Goal: Task Accomplishment & Management: Use online tool/utility

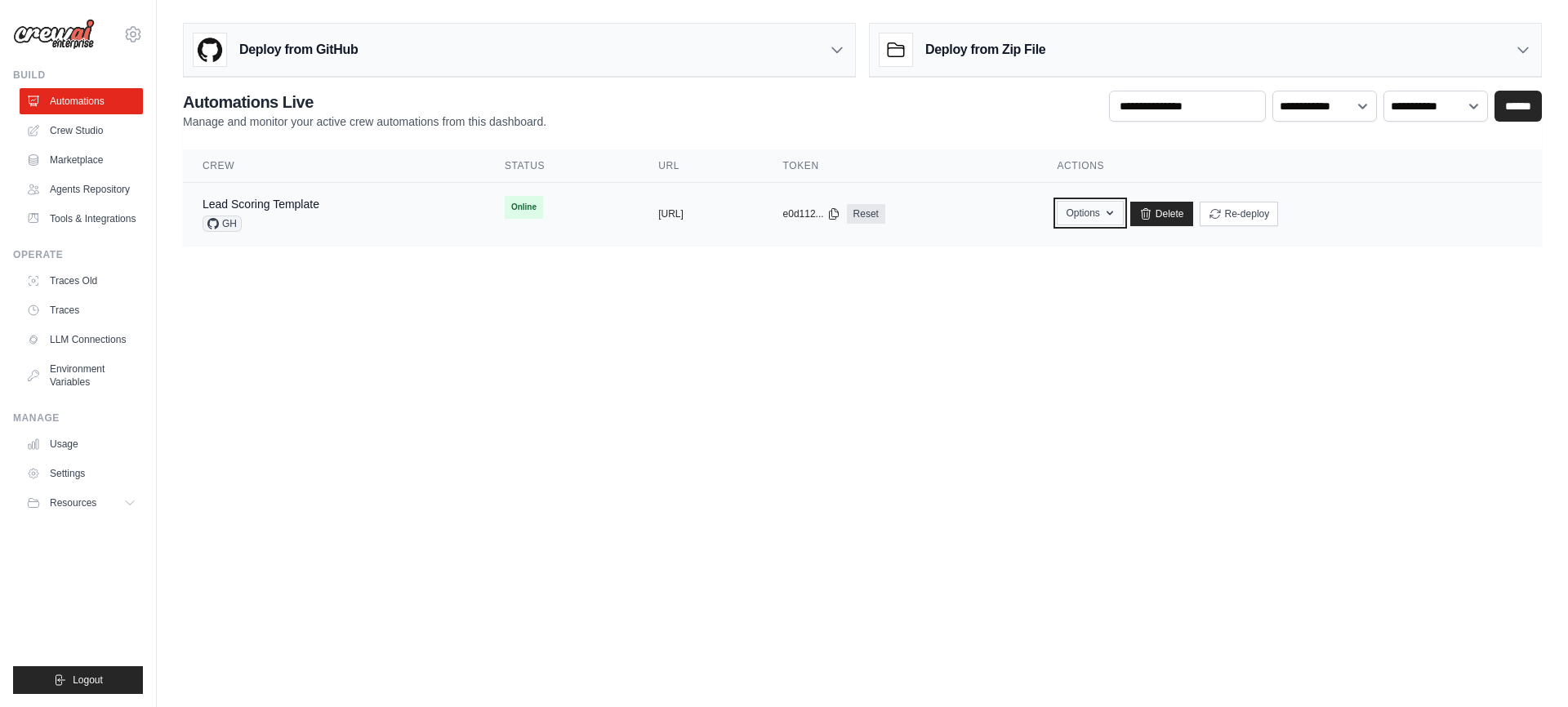
click at [1123, 214] on button "Options" at bounding box center [1089, 213] width 66 height 25
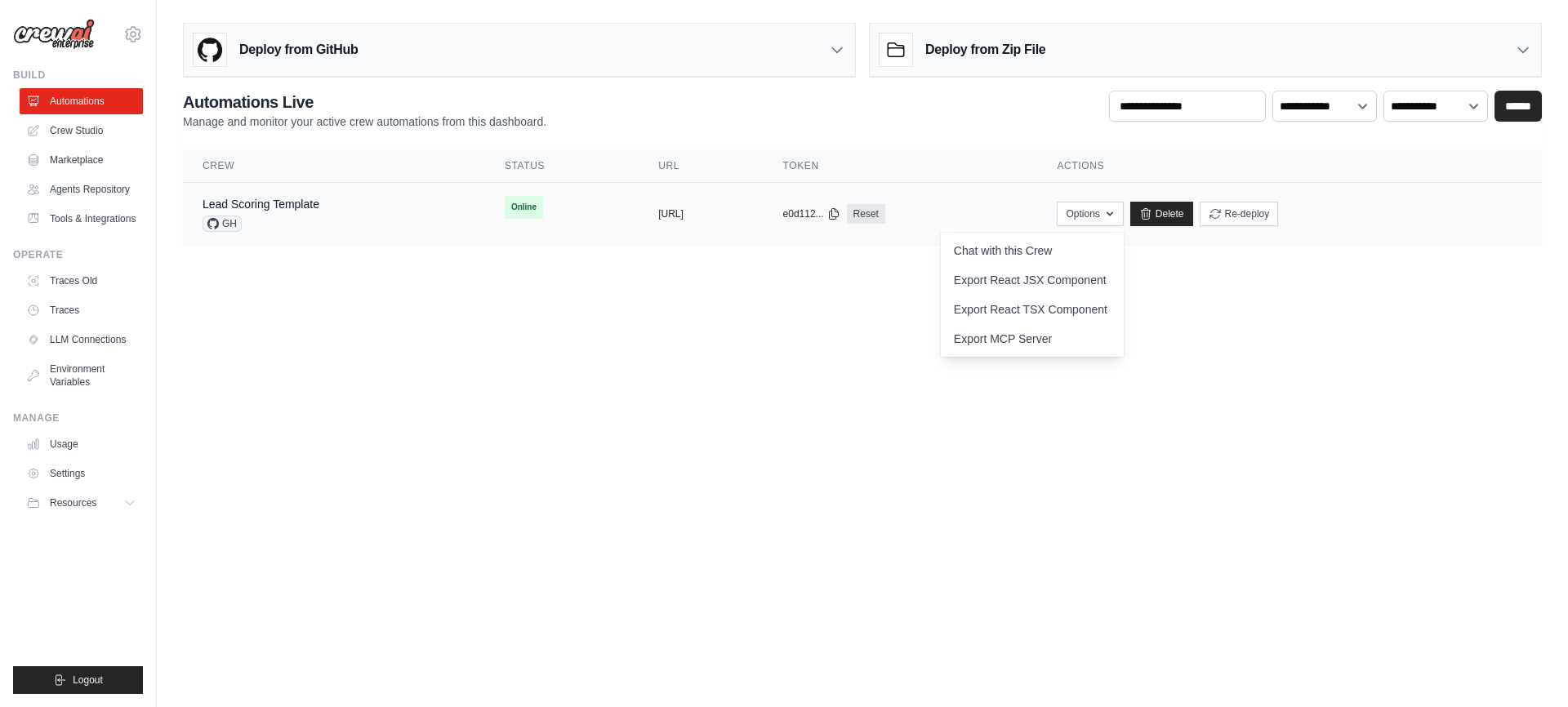
click at [288, 210] on div "Lead Scoring Template" at bounding box center [261, 203] width 117 height 16
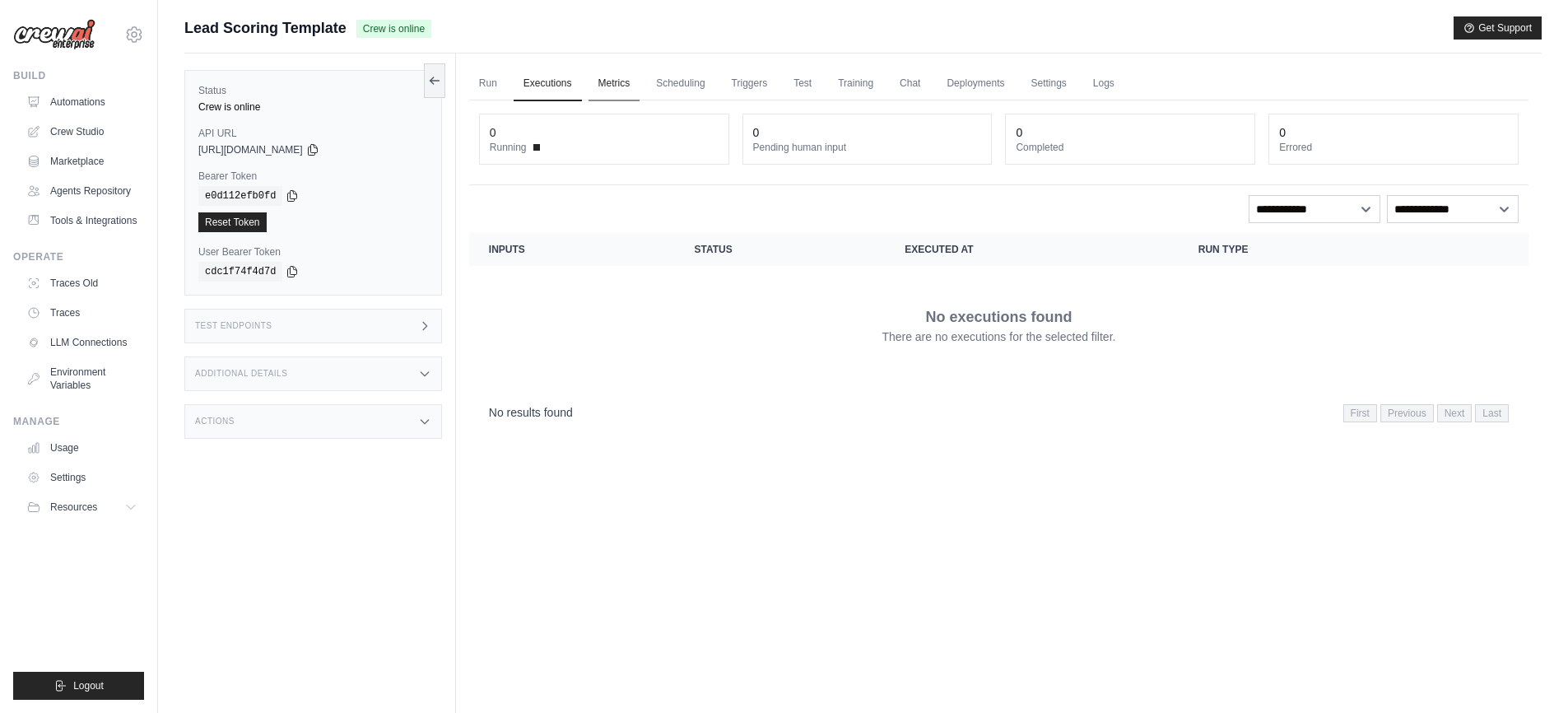
click at [618, 82] on link "Metrics" at bounding box center [615, 84] width 52 height 34
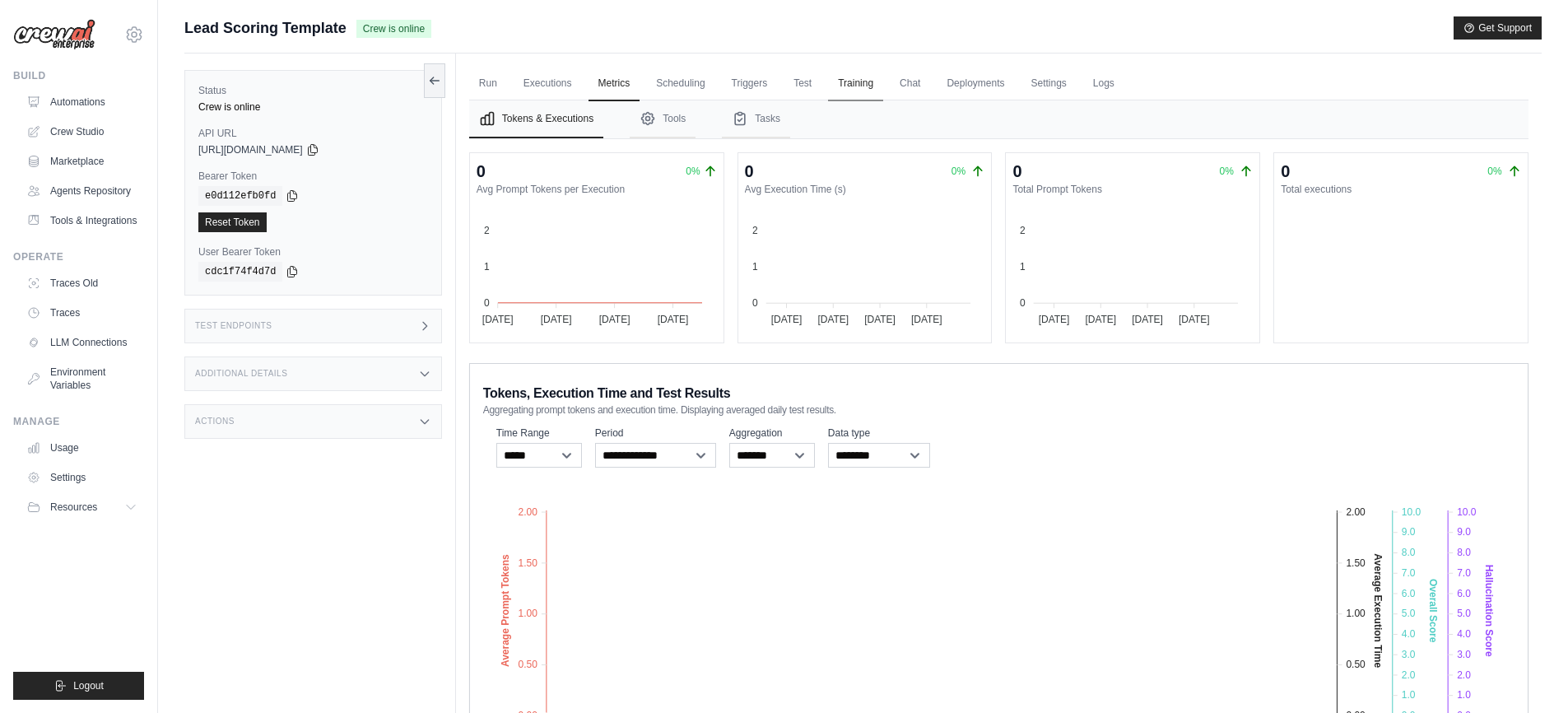
click at [883, 85] on link "Training" at bounding box center [855, 84] width 55 height 34
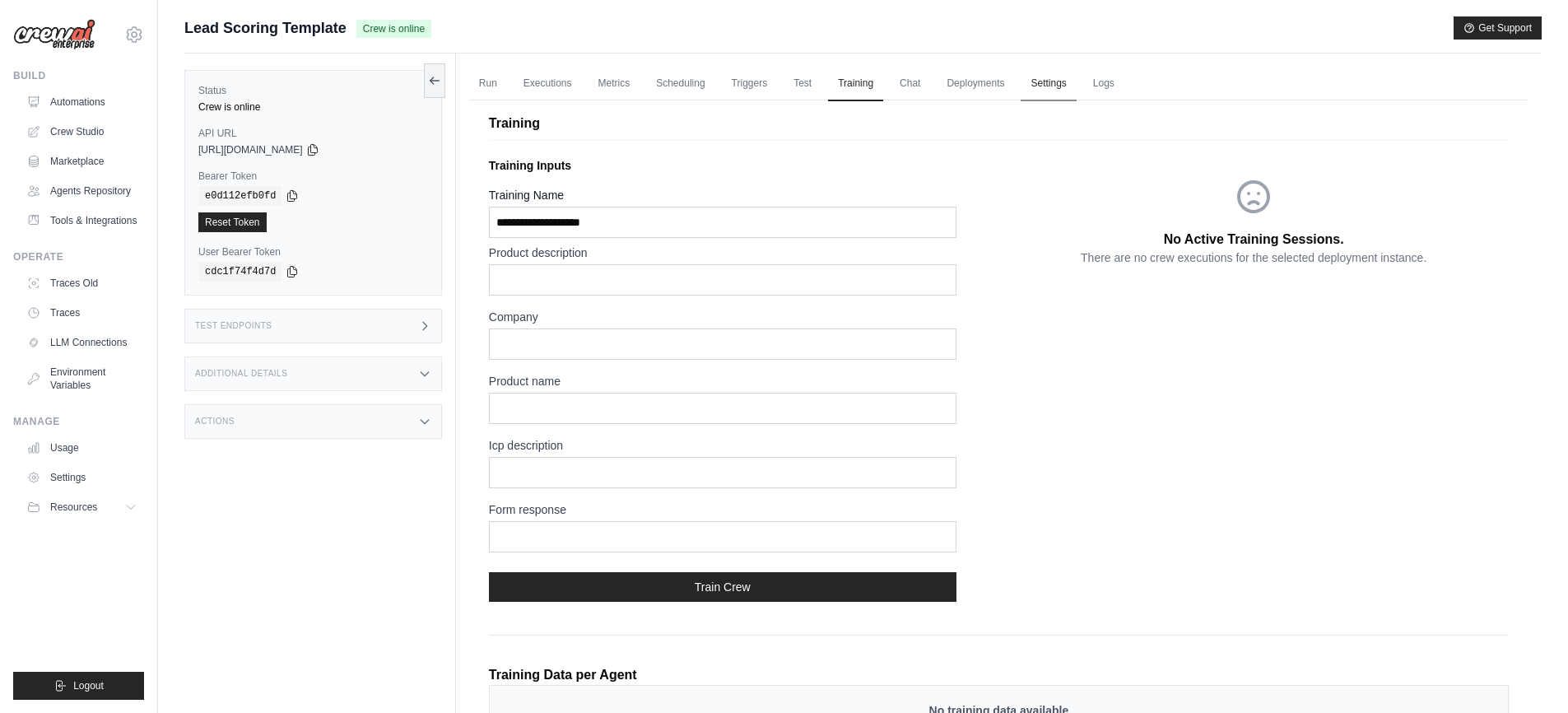
click at [1076, 84] on link "Settings" at bounding box center [1048, 84] width 55 height 34
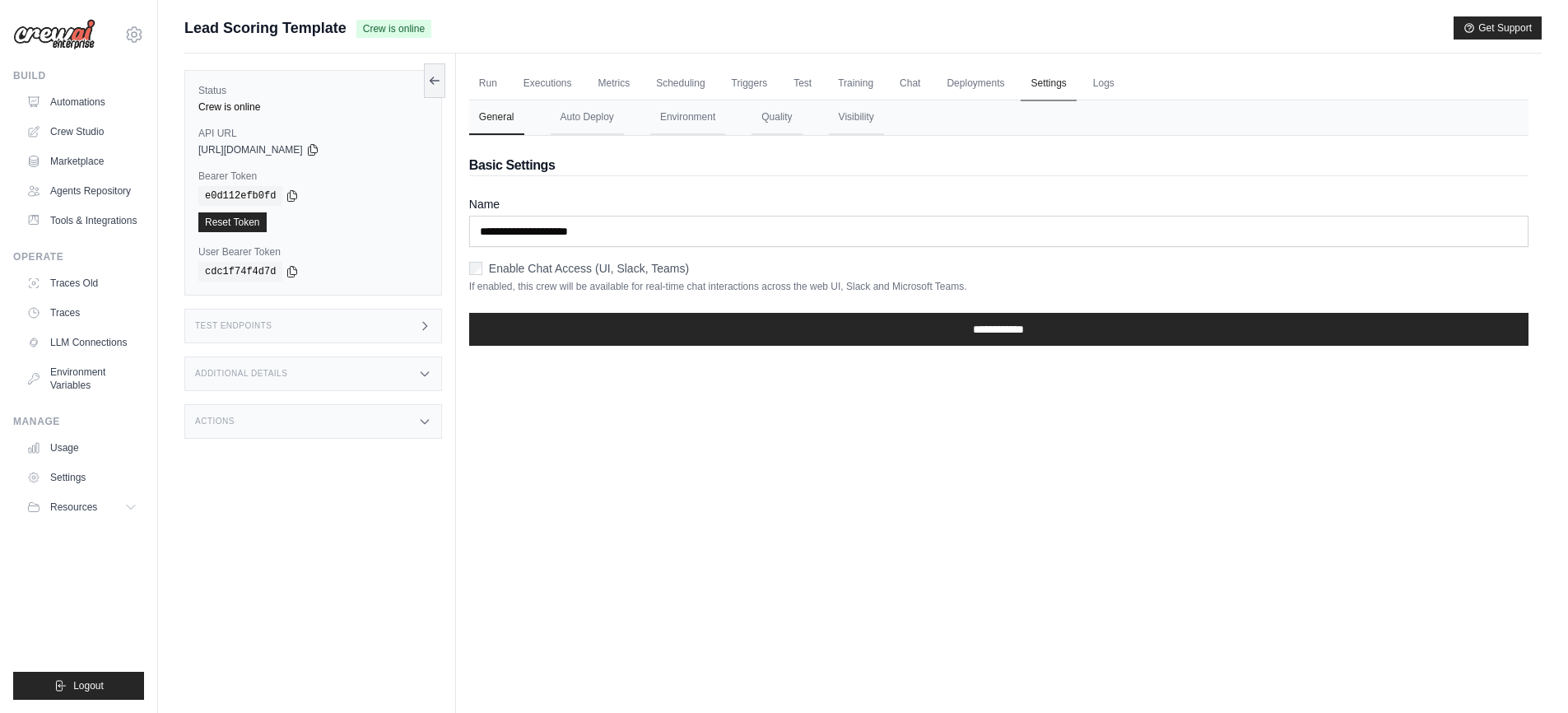
click at [1076, 84] on link "Settings" at bounding box center [1048, 84] width 55 height 34
click at [688, 123] on button "Environment" at bounding box center [687, 117] width 75 height 34
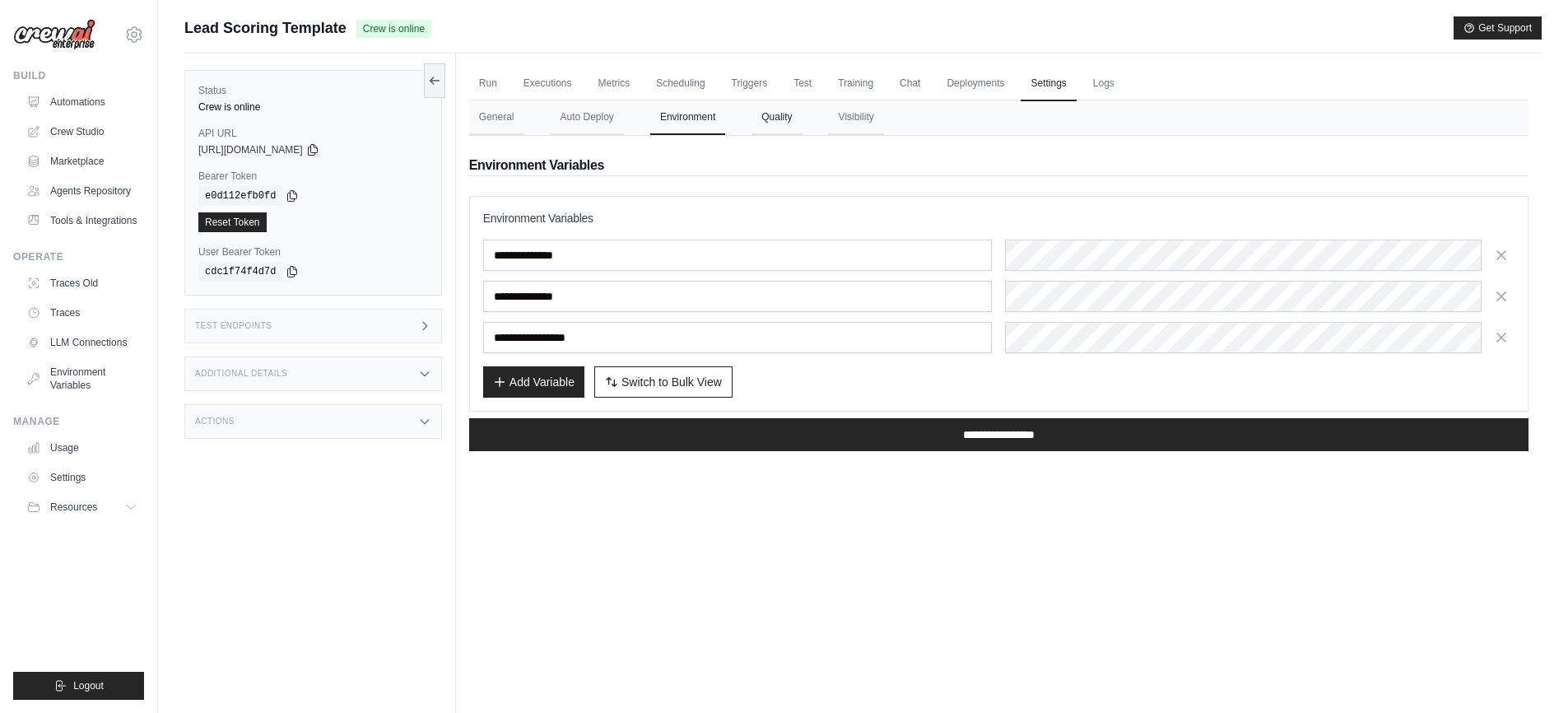
click at [796, 127] on button "Quality" at bounding box center [777, 117] width 50 height 34
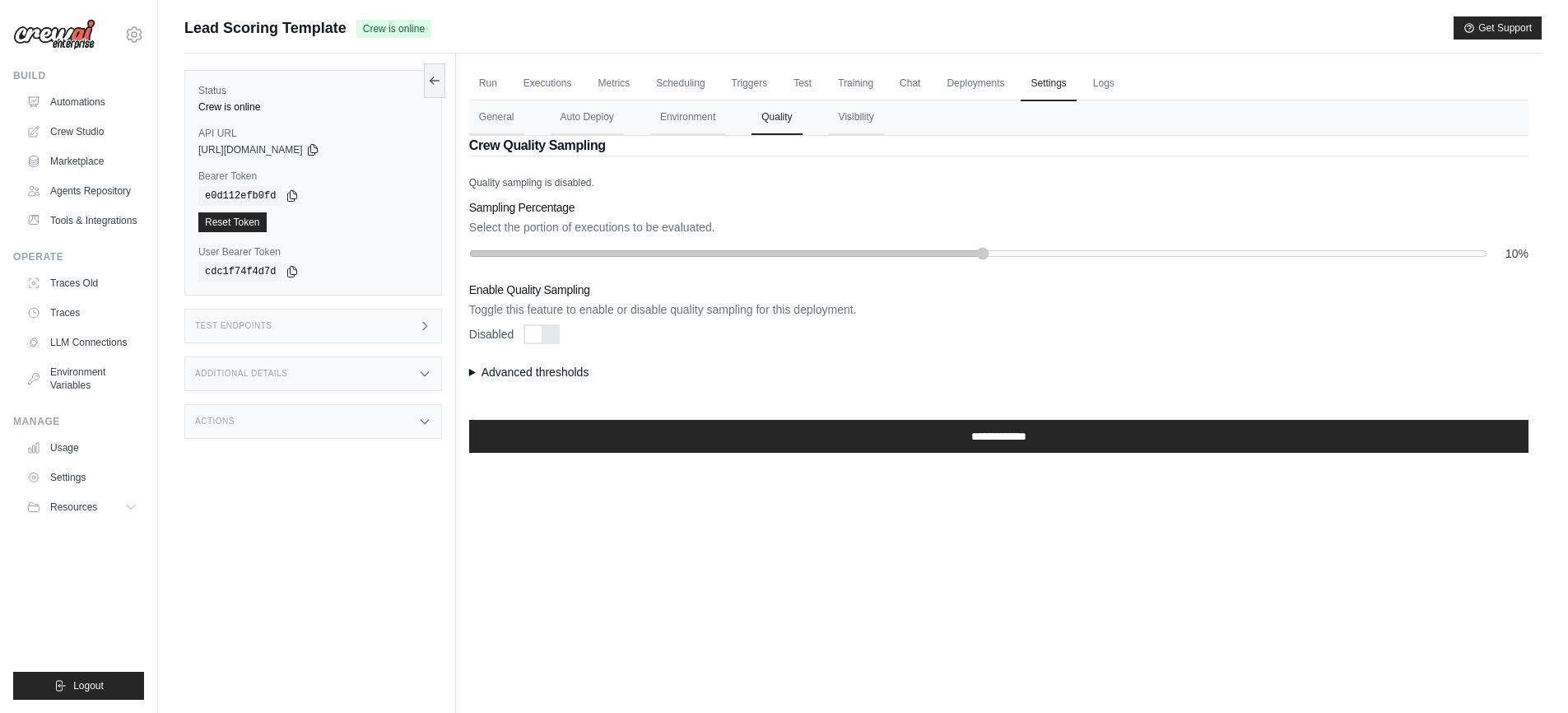
click at [471, 372] on summary "Advanced thresholds" at bounding box center [998, 372] width 1059 height 16
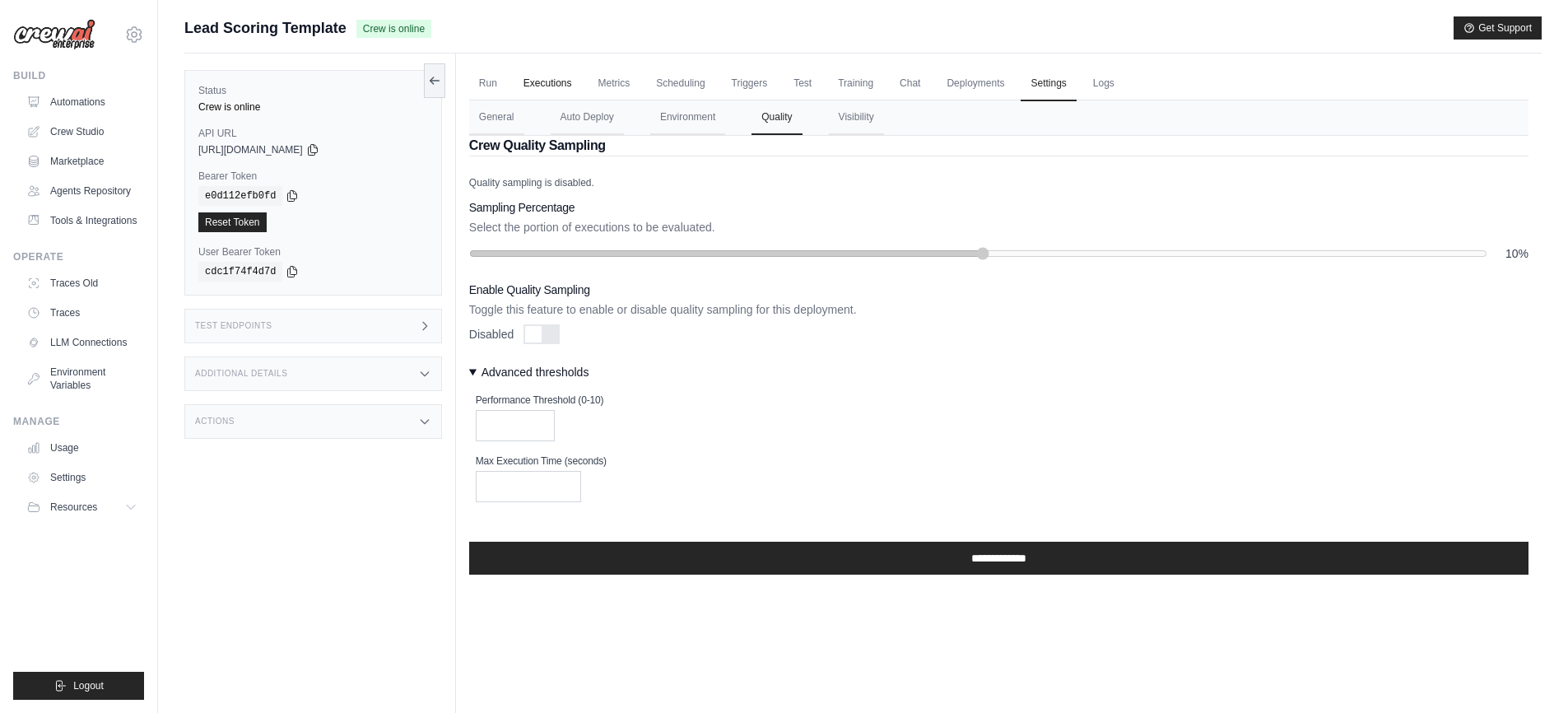
click at [541, 88] on link "Executions" at bounding box center [547, 84] width 68 height 34
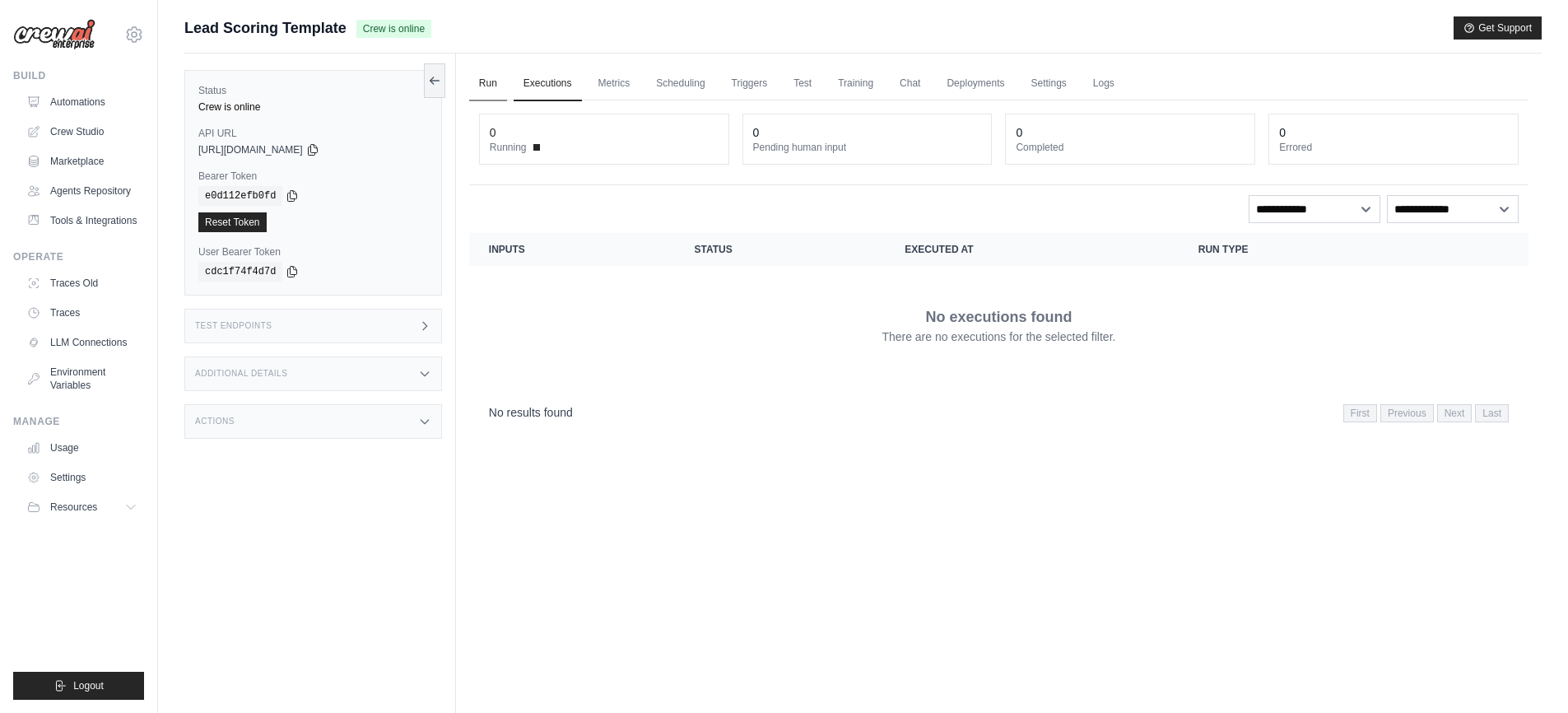
click at [489, 88] on link "Run" at bounding box center [488, 84] width 38 height 34
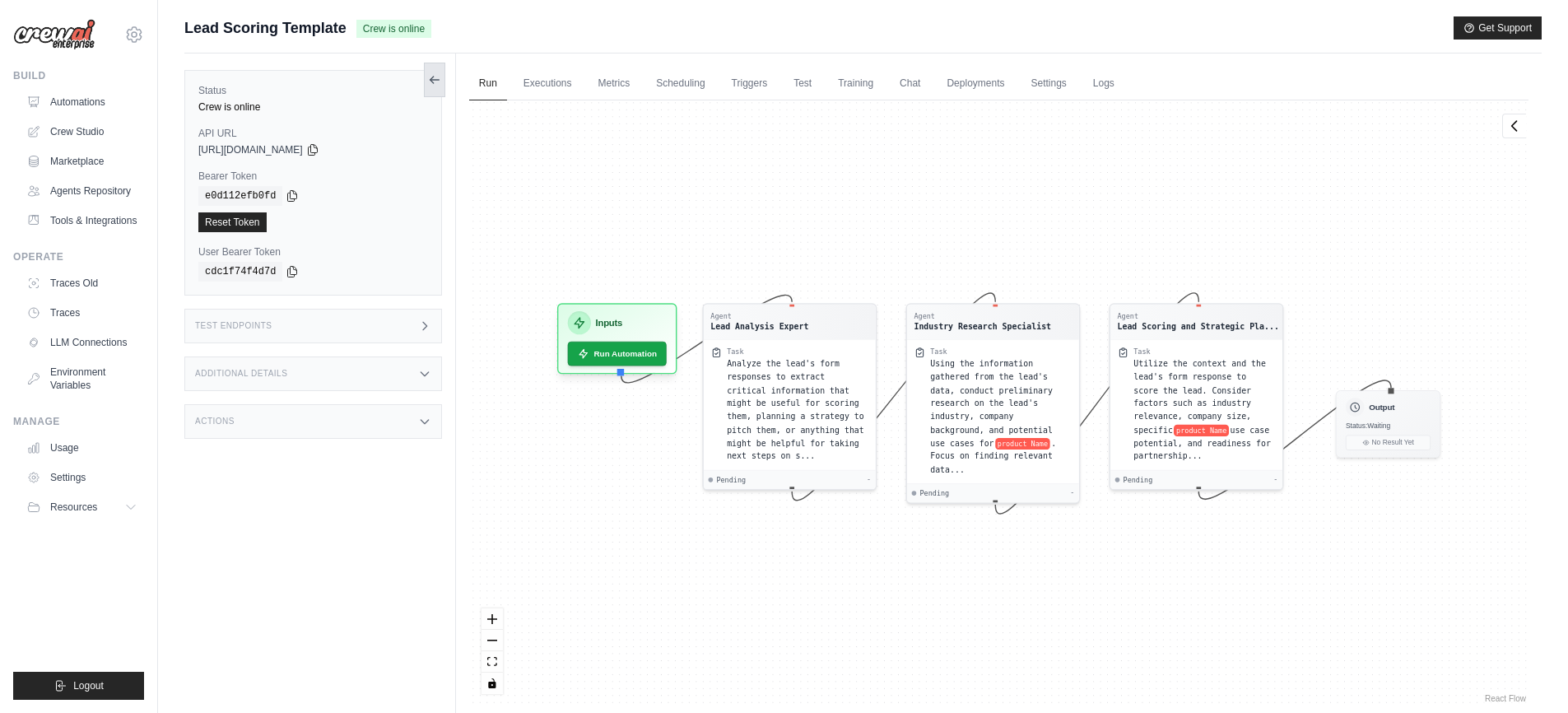
click at [439, 82] on icon at bounding box center [434, 79] width 13 height 13
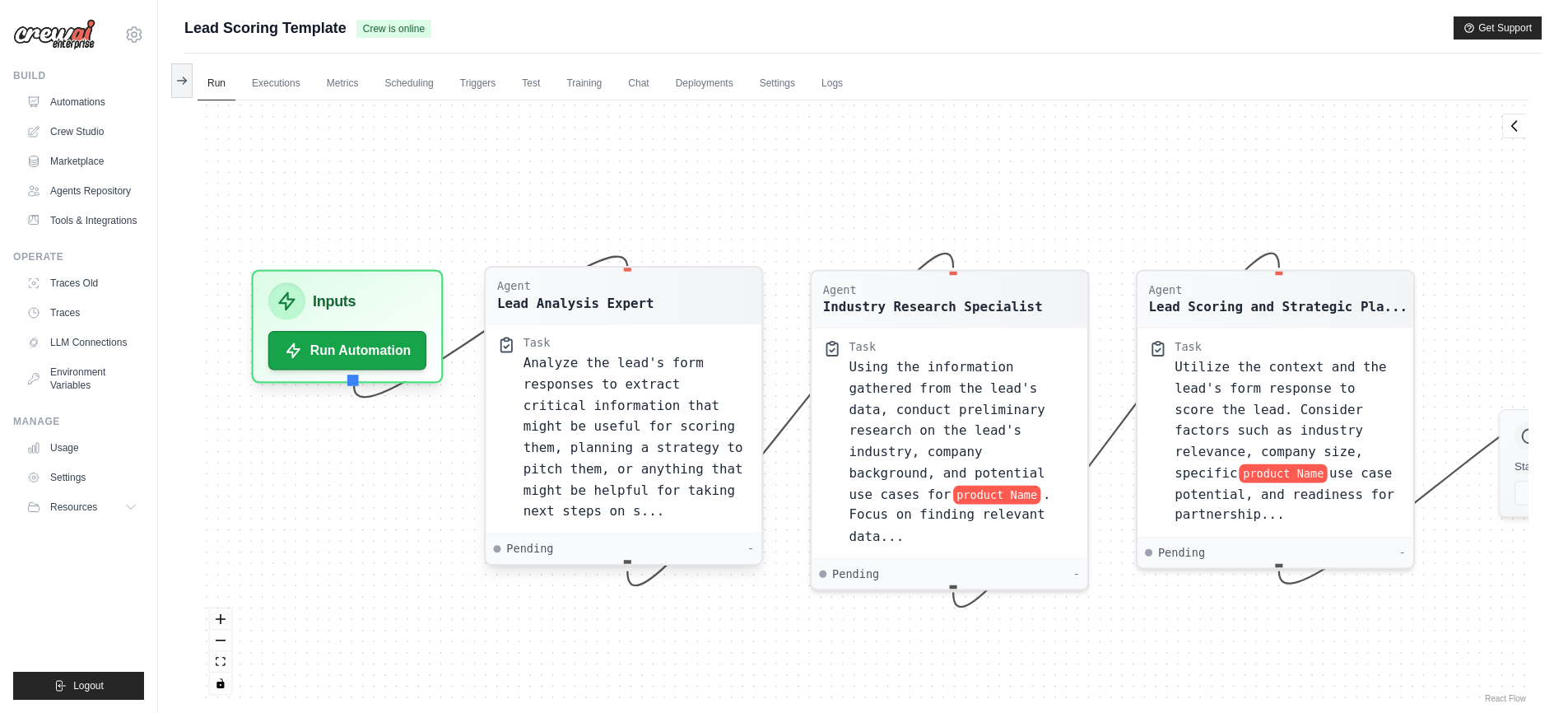
click at [557, 432] on span "Analyze the lead's form responses to extract critical information that might be…" at bounding box center [633, 435] width 220 height 163
